Goal: Task Accomplishment & Management: Manage account settings

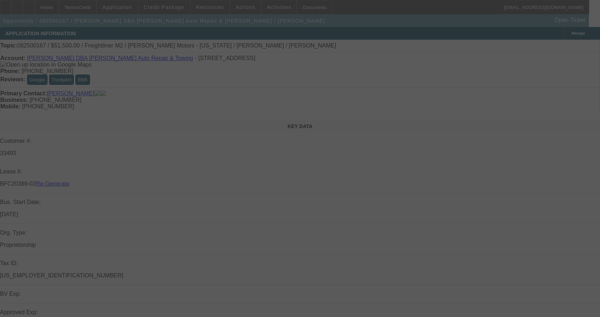
select select "4"
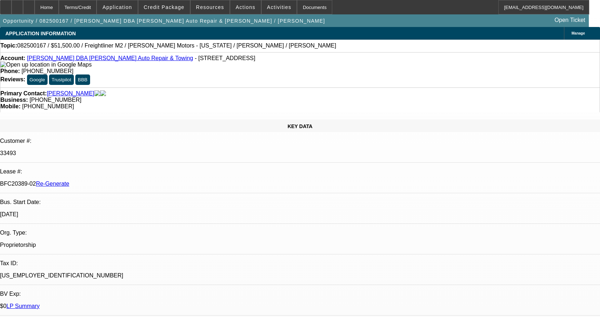
select select "0"
select select "2"
select select "0"
select select "6"
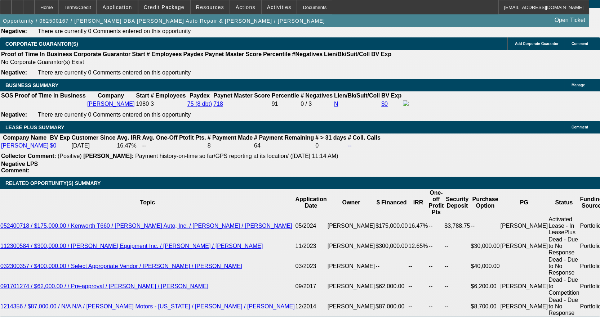
scroll to position [1189, 0]
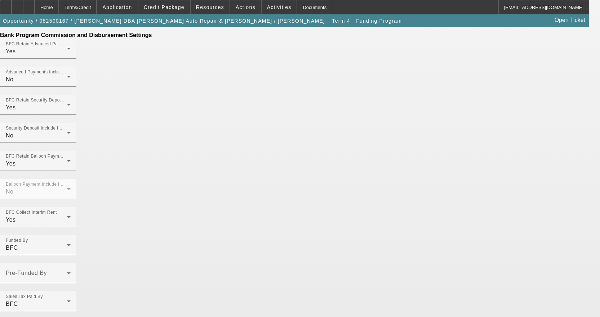
scroll to position [412, 0]
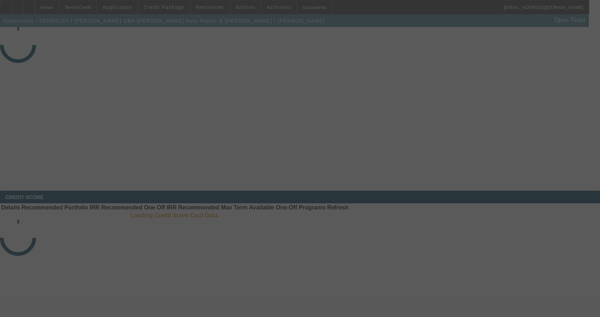
select select "4"
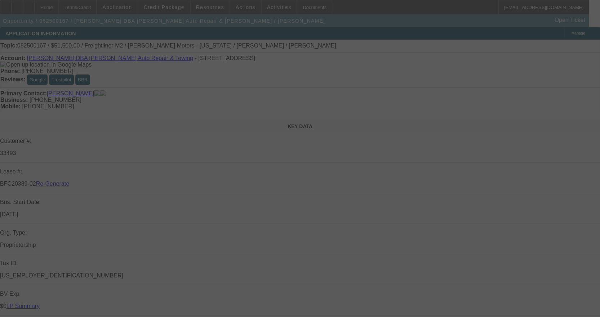
select select "0"
select select "2"
select select "0"
select select "6"
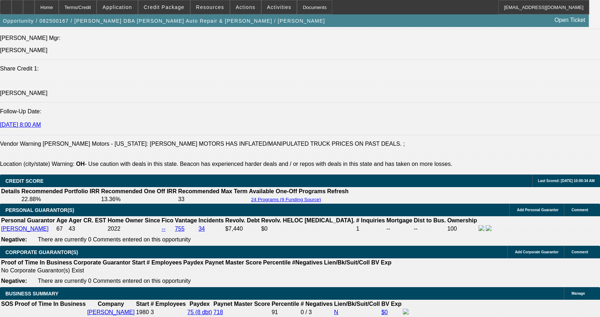
scroll to position [1117, 0]
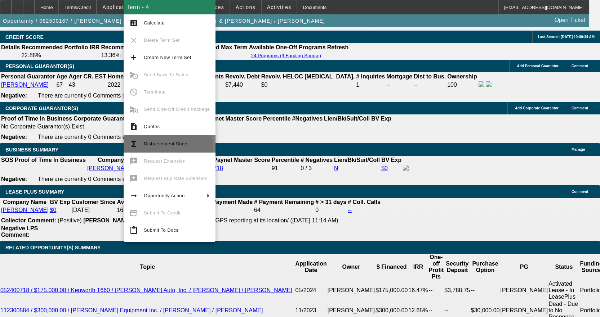
click at [163, 147] on span "Disbursement Sheet" at bounding box center [177, 144] width 66 height 9
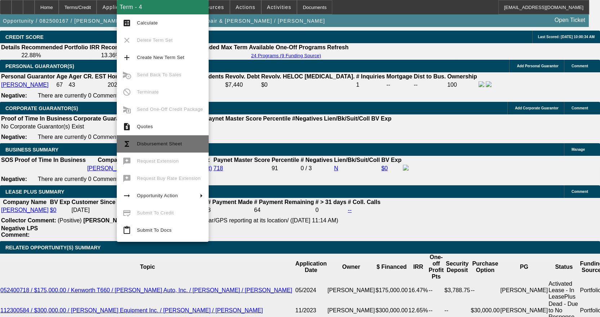
click at [170, 146] on span "Disbursement Sheet" at bounding box center [159, 143] width 45 height 5
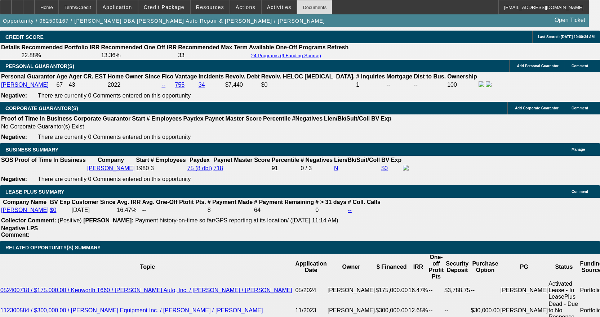
click at [308, 8] on div "Documents" at bounding box center [314, 7] width 35 height 14
click at [298, 11] on div "Documents" at bounding box center [314, 7] width 35 height 14
click at [305, 11] on div "Documents" at bounding box center [314, 7] width 35 height 14
